Goal: Task Accomplishment & Management: Complete application form

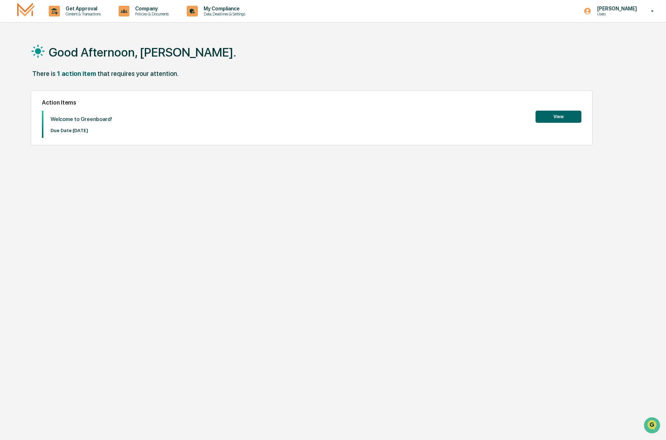
click at [542, 120] on button "View" at bounding box center [558, 117] width 46 height 12
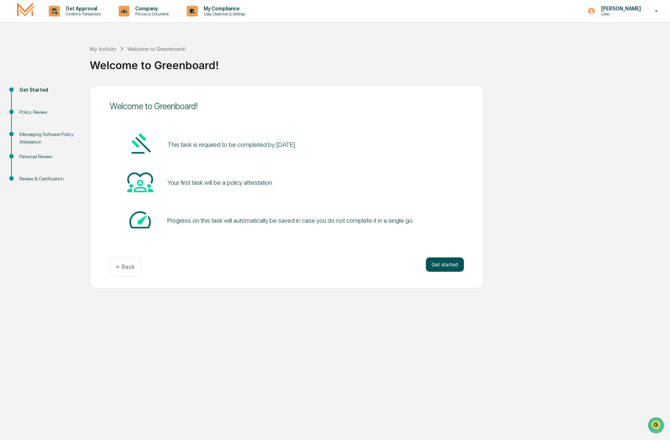
click at [441, 266] on button "Get started" at bounding box center [445, 265] width 38 height 14
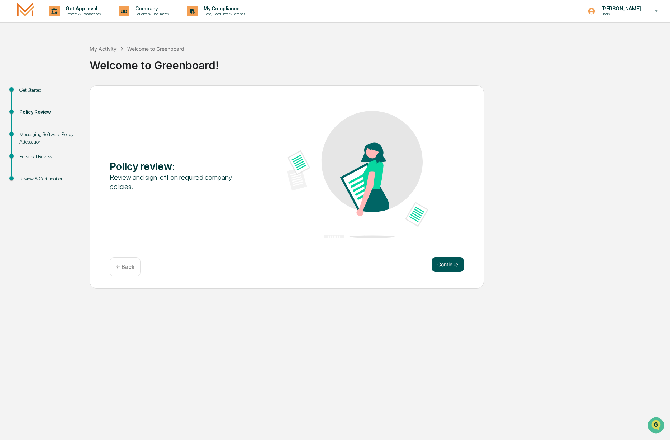
click at [449, 266] on button "Continue" at bounding box center [447, 265] width 32 height 14
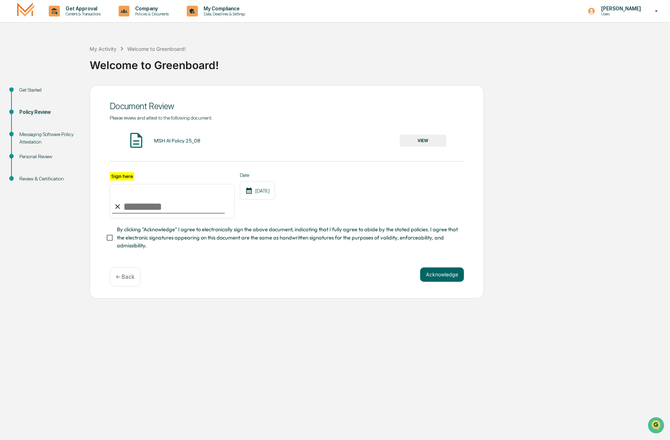
click at [127, 204] on input "Sign here" at bounding box center [172, 201] width 125 height 34
type input "**********"
click at [253, 238] on span "By clicking "Acknowledge" I agree to electronically sign the above document, in…" at bounding box center [287, 238] width 341 height 24
click at [442, 272] on button "Acknowledge" at bounding box center [442, 275] width 44 height 14
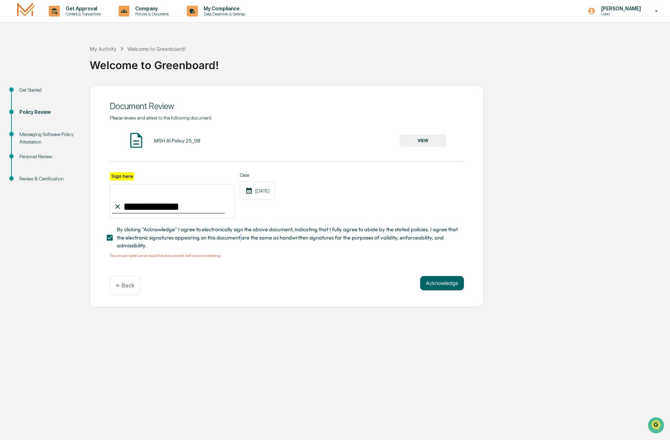
click at [427, 143] on button "VIEW" at bounding box center [422, 141] width 47 height 12
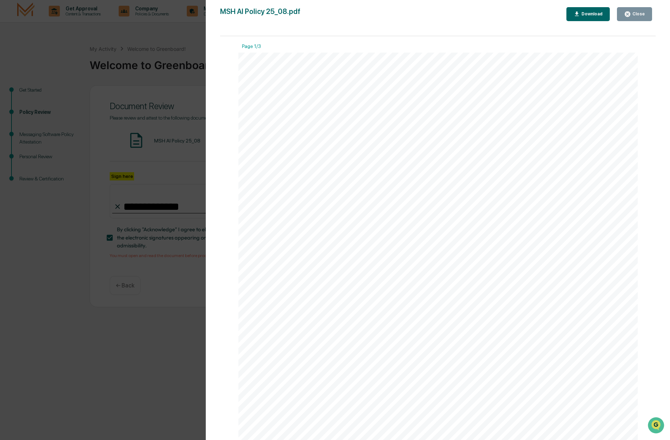
click at [625, 15] on icon "button" at bounding box center [626, 13] width 5 height 5
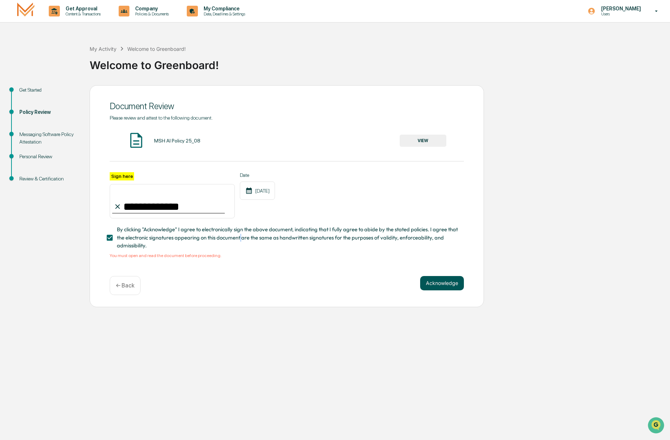
click at [437, 284] on button "Acknowledge" at bounding box center [442, 283] width 44 height 14
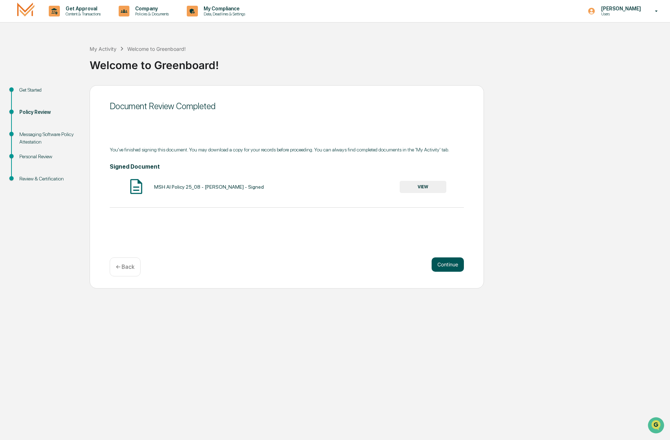
click at [452, 265] on button "Continue" at bounding box center [447, 265] width 32 height 14
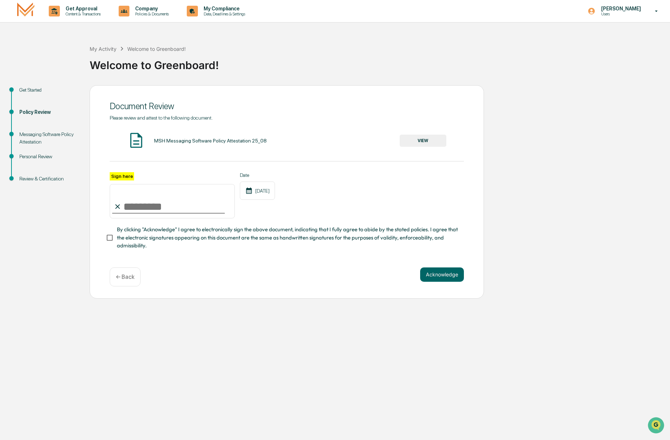
click at [409, 142] on button "VIEW" at bounding box center [422, 141] width 47 height 12
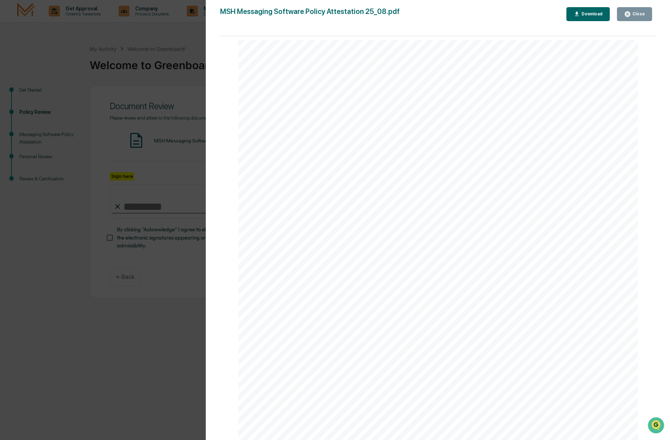
scroll to position [1210, 0]
click at [636, 16] on div "Close" at bounding box center [638, 13] width 14 height 5
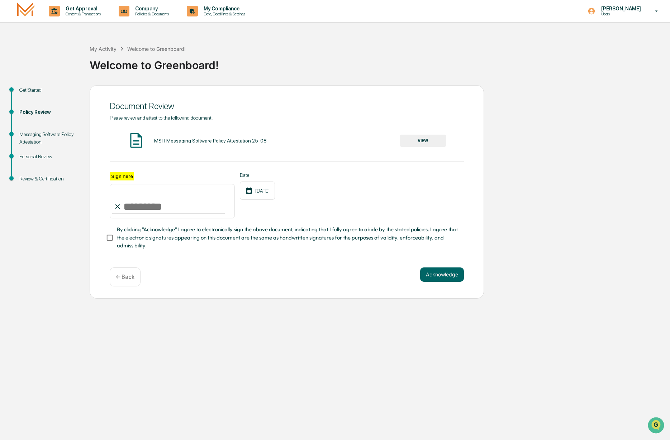
click at [179, 212] on input "Sign here" at bounding box center [172, 201] width 125 height 34
type input "**********"
click at [440, 276] on button "Acknowledge" at bounding box center [442, 275] width 44 height 14
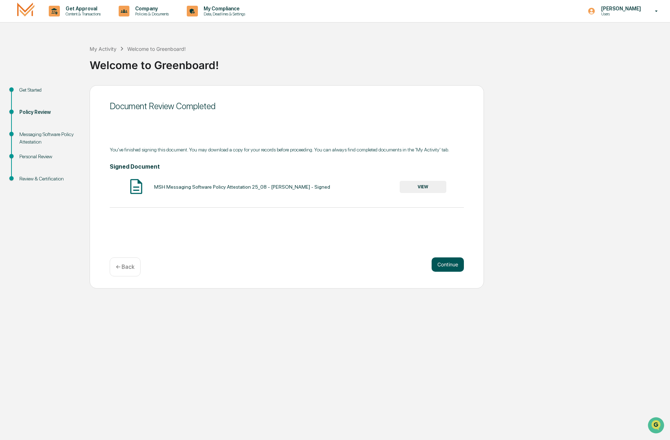
click at [439, 261] on button "Continue" at bounding box center [447, 265] width 32 height 14
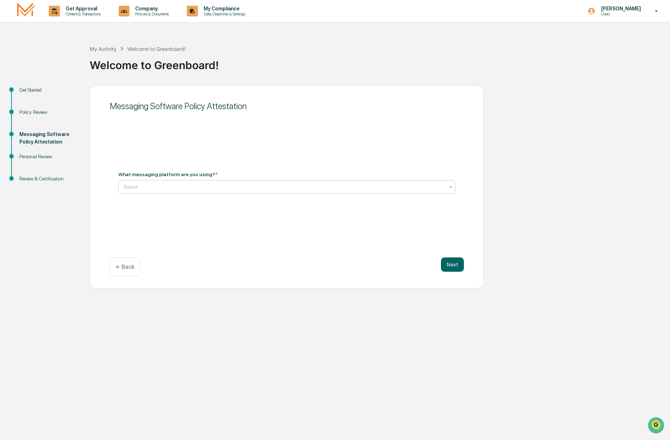
click at [222, 192] on div "Select" at bounding box center [283, 187] width 327 height 10
click at [197, 221] on div "Not Using Whats App" at bounding box center [287, 218] width 336 height 14
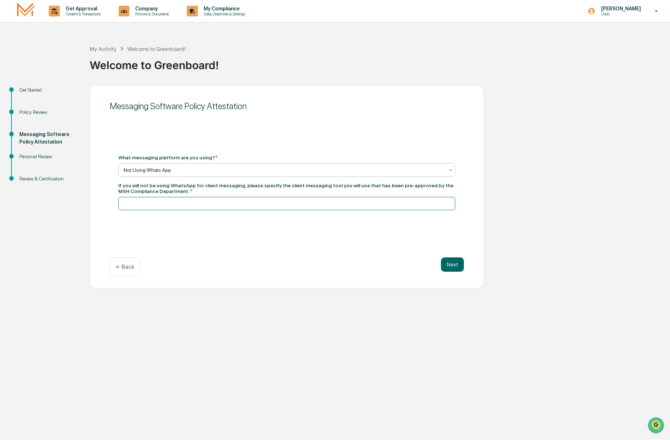
click at [192, 204] on input at bounding box center [286, 203] width 337 height 13
type input "**********"
click at [456, 265] on button "Next" at bounding box center [452, 265] width 23 height 14
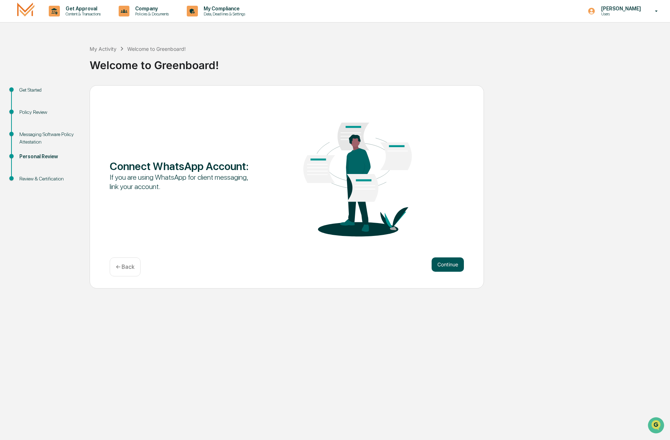
click at [443, 265] on button "Continue" at bounding box center [447, 265] width 32 height 14
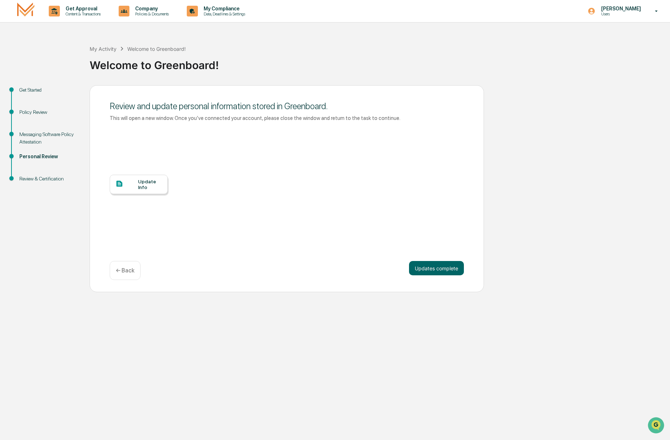
click at [135, 187] on div at bounding box center [126, 184] width 23 height 9
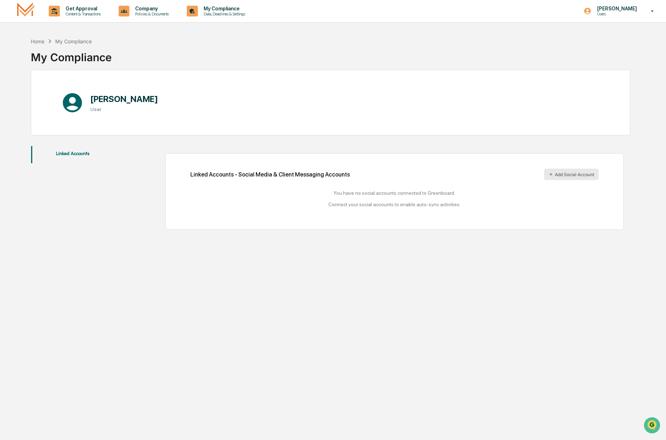
click at [554, 173] on button "Add Social Account" at bounding box center [571, 174] width 54 height 11
click at [43, 43] on div "Home" at bounding box center [38, 41] width 14 height 6
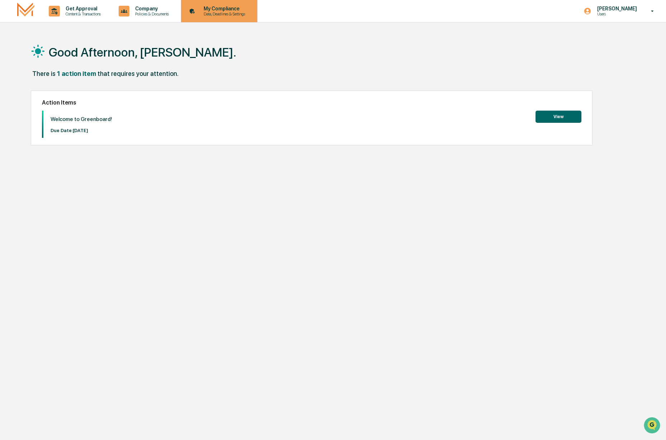
click at [194, 10] on icon at bounding box center [192, 11] width 4 height 5
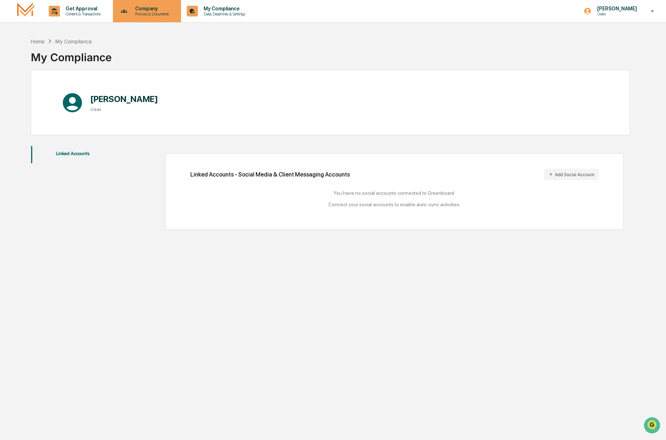
click at [147, 15] on p "Policies & Documents" at bounding box center [150, 13] width 43 height 5
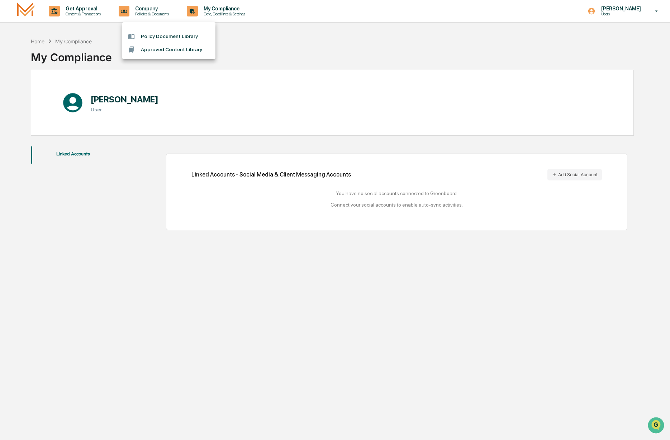
click at [156, 51] on li "Approved Content Library" at bounding box center [168, 49] width 93 height 13
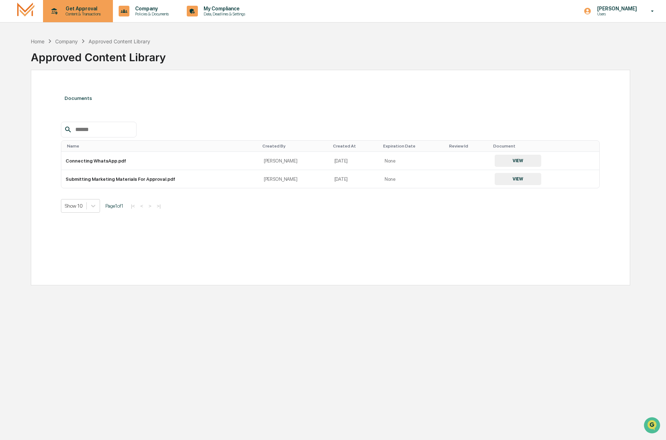
click at [81, 16] on p "Content & Transactions" at bounding box center [82, 13] width 44 height 5
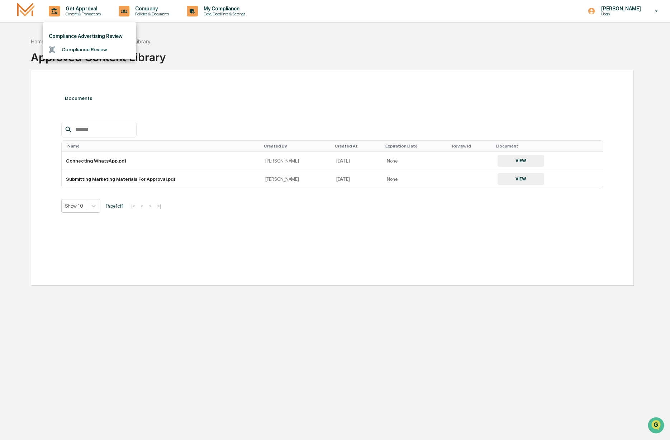
click at [33, 11] on div at bounding box center [335, 220] width 670 height 440
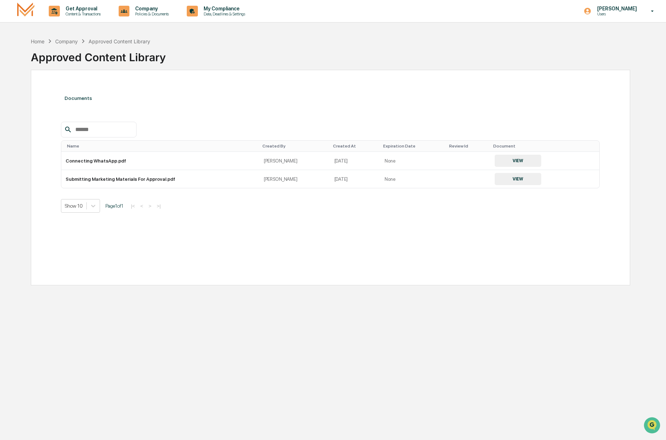
click at [29, 12] on img at bounding box center [25, 11] width 17 height 17
